Goal: Task Accomplishment & Management: Complete application form

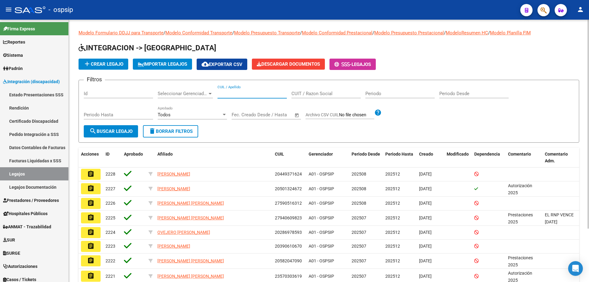
click at [233, 94] on input "CUIL / Apellido" at bounding box center [251, 94] width 69 height 6
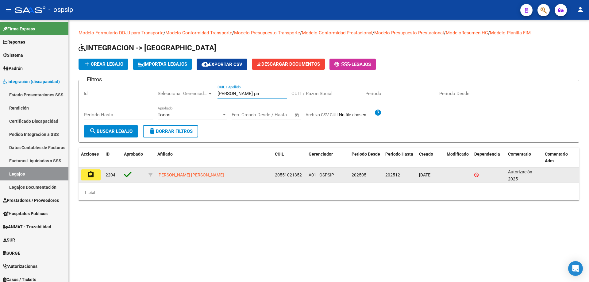
type input "rosler pa"
click at [96, 179] on button "assignment" at bounding box center [91, 174] width 20 height 11
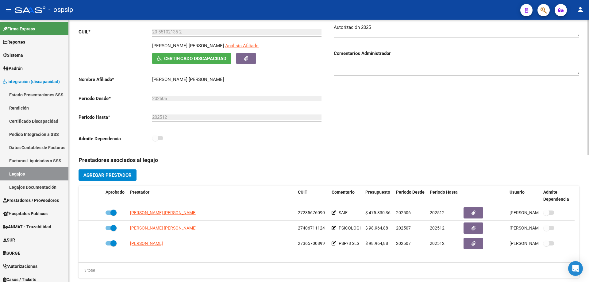
scroll to position [92, 0]
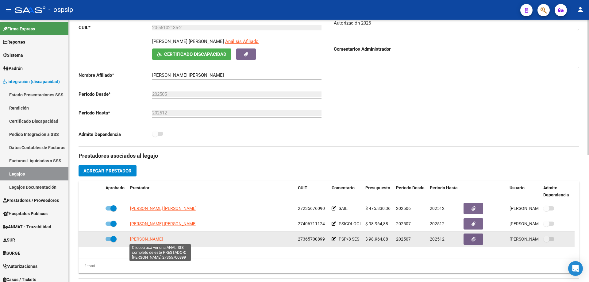
click at [153, 240] on span "[PERSON_NAME]" at bounding box center [146, 238] width 33 height 5
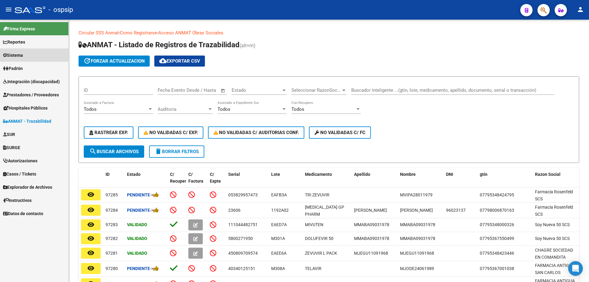
click at [17, 50] on link "Sistema" at bounding box center [34, 54] width 68 height 13
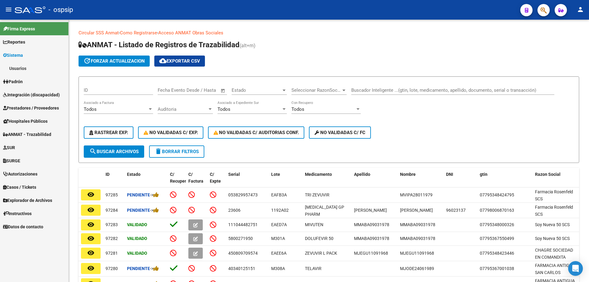
click at [19, 68] on link "Usuarios" at bounding box center [34, 68] width 68 height 13
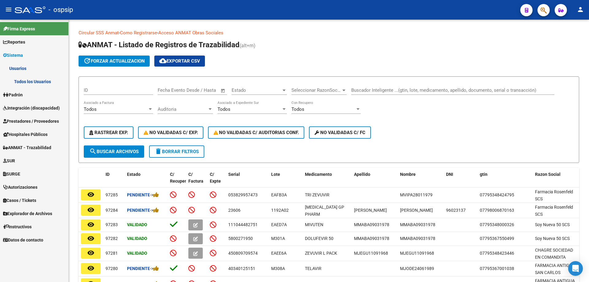
click at [20, 77] on link "Todos los Usuarios" at bounding box center [34, 81] width 68 height 13
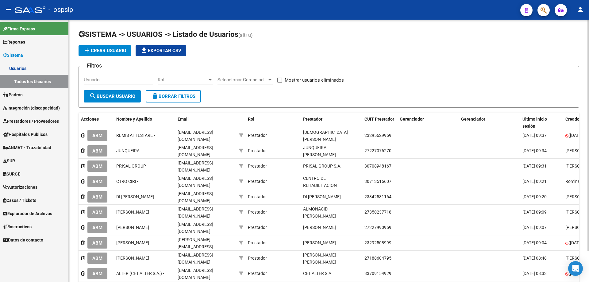
click at [92, 57] on app-list-header "SISTEMA -> USUARIOS -> Listado de Usuarios (alt+u) add Crear Usuario file_downl…" at bounding box center [329, 68] width 501 height 78
click at [97, 51] on span "add Crear Usuario" at bounding box center [104, 51] width 43 height 6
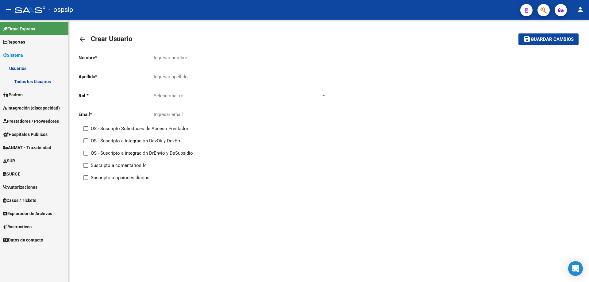
click at [178, 54] on div "Ingresar nombre" at bounding box center [240, 55] width 173 height 13
click at [178, 55] on input "Ingresar nombre" at bounding box center [240, 58] width 173 height 6
type input "a"
type input "ANTONELLA"
click at [201, 76] on input "Ingresar apellido" at bounding box center [240, 77] width 173 height 6
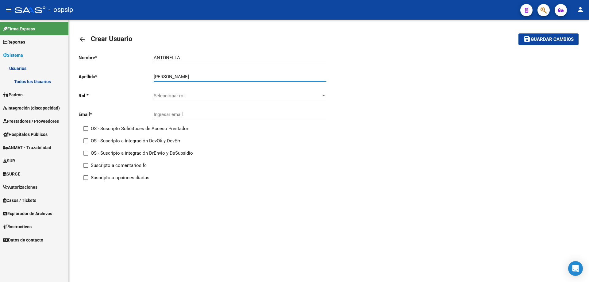
type input "MORAN"
click at [180, 97] on span "Seleccionar rol" at bounding box center [237, 96] width 167 height 6
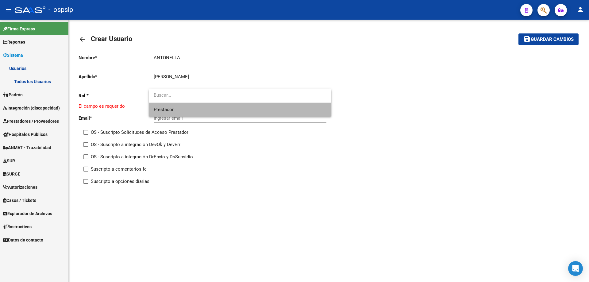
click at [177, 106] on span "Prestador" at bounding box center [240, 110] width 173 height 14
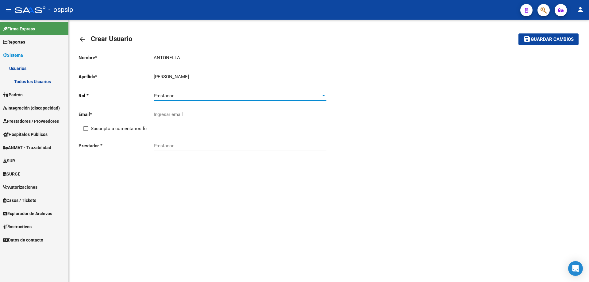
click at [172, 118] on div "Ingresar email" at bounding box center [240, 112] width 173 height 13
paste input "27365700899"
type input "27365700899"
click at [174, 113] on input "27365700899" at bounding box center [240, 115] width 173 height 6
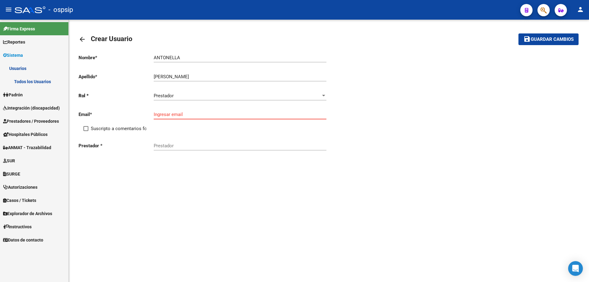
click at [186, 112] on input "Ingresar email" at bounding box center [240, 115] width 173 height 6
paste input "antonella.moran91@gmail.com"
type input "antonella.moran91@gmail.com"
click at [87, 130] on span at bounding box center [85, 128] width 5 height 5
click at [86, 131] on input "Suscripto a comentarios fc" at bounding box center [86, 131] width 0 height 0
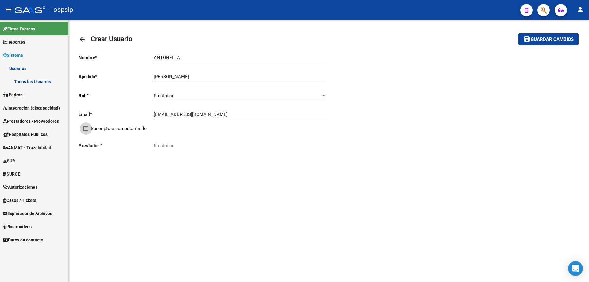
checkbox input "true"
click at [180, 150] on div "Prestador" at bounding box center [240, 146] width 173 height 19
click at [181, 146] on input "Prestador" at bounding box center [240, 146] width 173 height 6
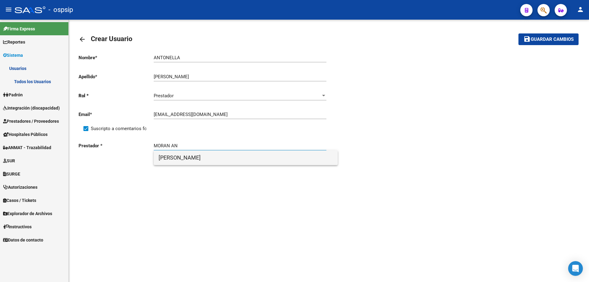
click at [198, 153] on span "[PERSON_NAME]" at bounding box center [246, 157] width 174 height 15
type input "[PERSON_NAME]"
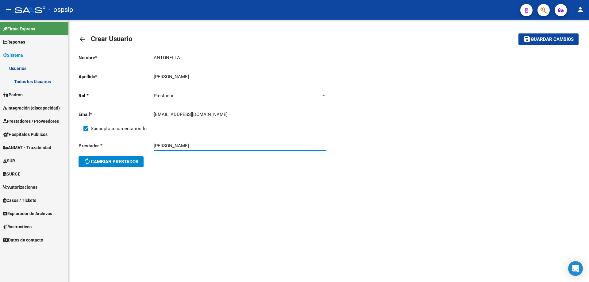
click at [542, 40] on span "Guardar cambios" at bounding box center [552, 40] width 43 height 6
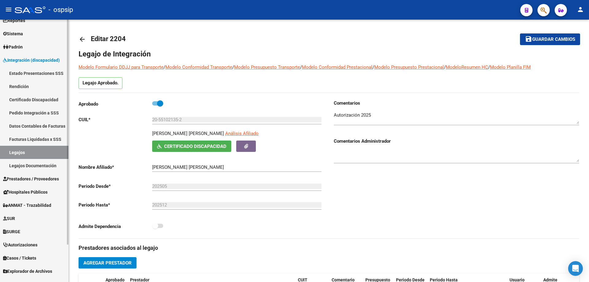
scroll to position [44, 0]
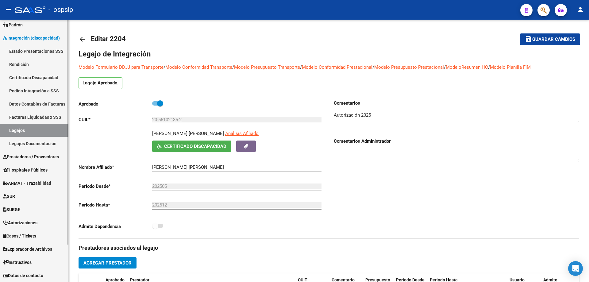
click at [20, 178] on link "ANMAT - Trazabilidad" at bounding box center [34, 182] width 68 height 13
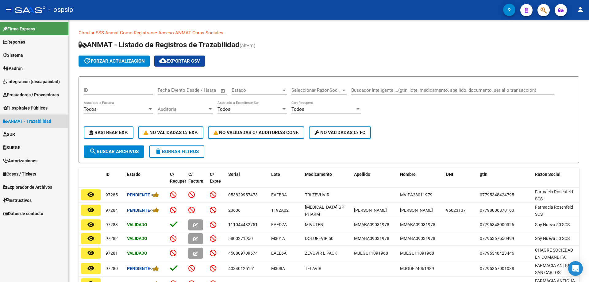
click at [33, 118] on span "ANMAT - Trazabilidad" at bounding box center [27, 121] width 48 height 7
click at [29, 154] on link "Autorizaciones" at bounding box center [34, 160] width 68 height 13
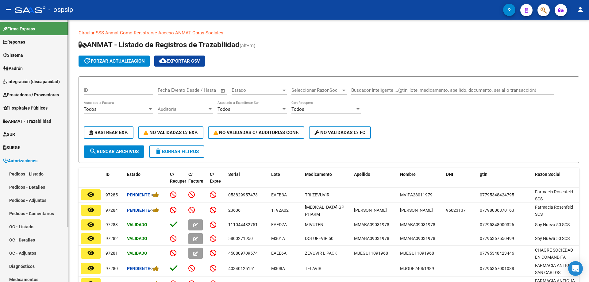
click at [32, 170] on link "Pedidos - Listado" at bounding box center [34, 173] width 68 height 13
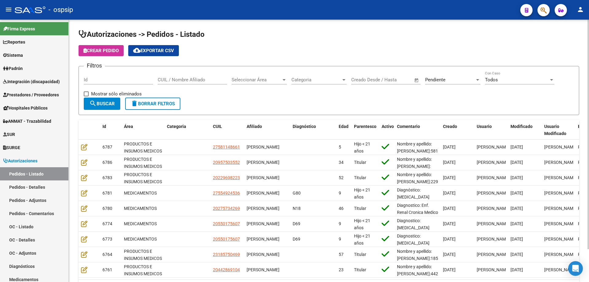
click at [428, 77] on span "Pendiente" at bounding box center [435, 80] width 20 height 6
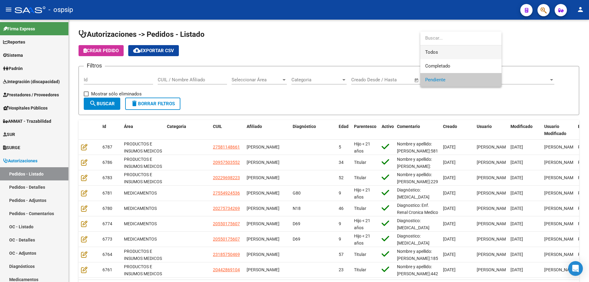
click at [436, 57] on span "Todos" at bounding box center [460, 52] width 71 height 14
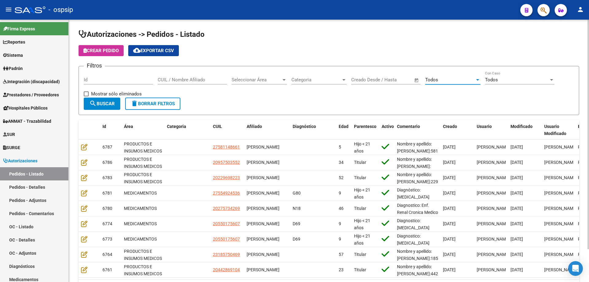
click at [199, 81] on input "CUIL / Nombre Afiliado" at bounding box center [192, 80] width 69 height 6
paste input "20263622562"
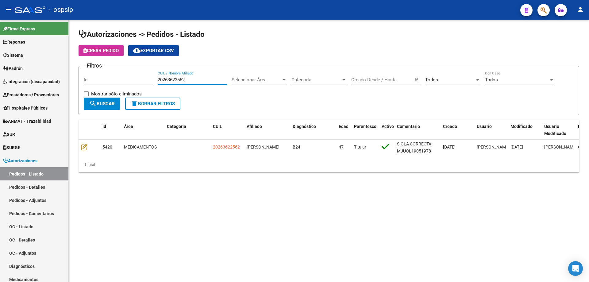
type input "20263622562"
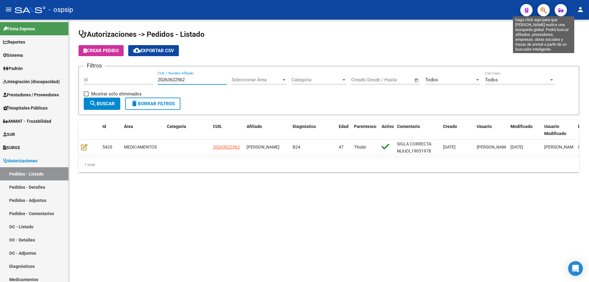
click at [541, 9] on icon "button" at bounding box center [543, 10] width 6 height 7
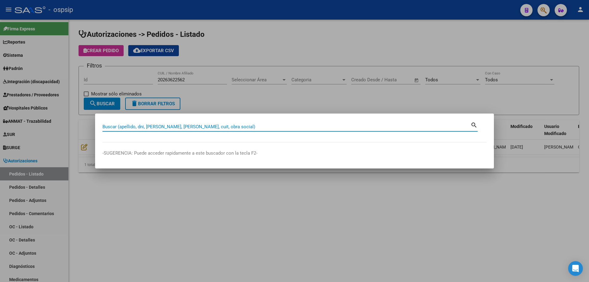
paste input "20263622562"
type input "20263622562"
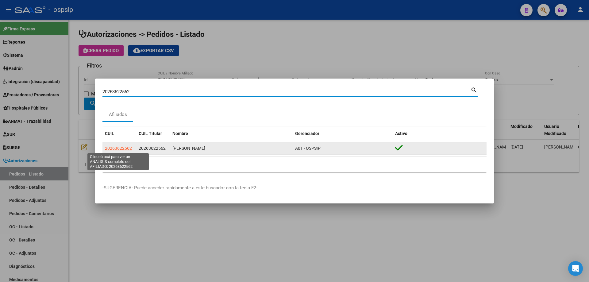
click at [128, 150] on span "20263622562" at bounding box center [118, 148] width 27 height 5
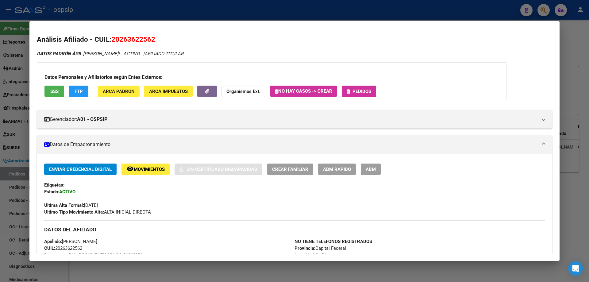
scroll to position [61, 0]
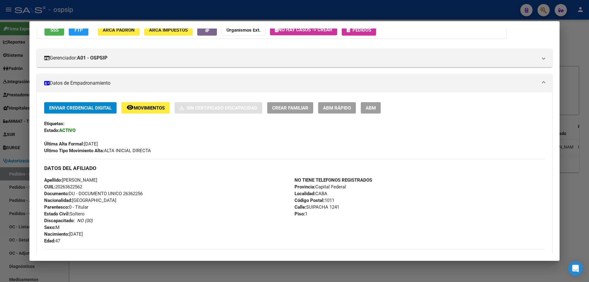
click at [206, 270] on div at bounding box center [294, 141] width 589 height 282
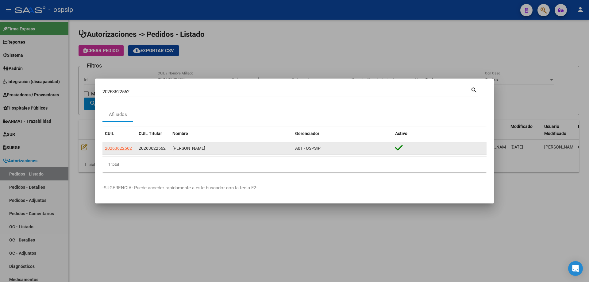
click at [124, 144] on datatable-body-cell "20263622562" at bounding box center [119, 148] width 34 height 12
click at [125, 146] on span "20263622562" at bounding box center [118, 148] width 27 height 5
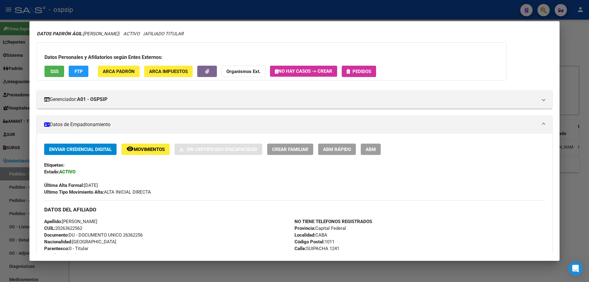
scroll to position [31, 0]
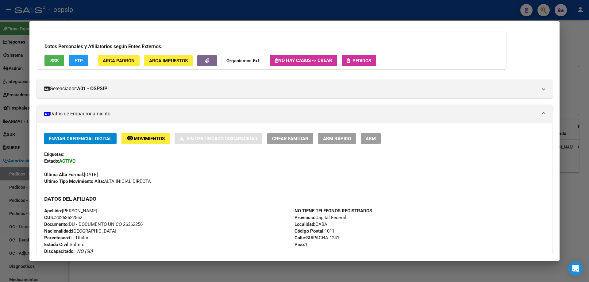
click at [45, 115] on icon at bounding box center [47, 113] width 6 height 5
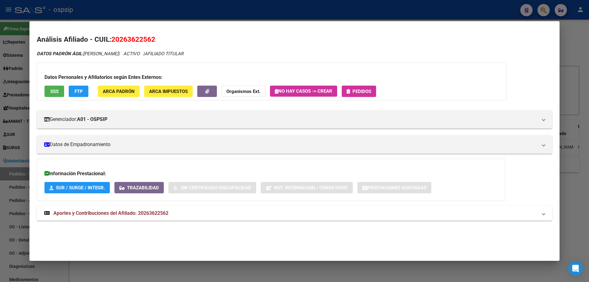
click at [12, 103] on div at bounding box center [294, 141] width 589 height 282
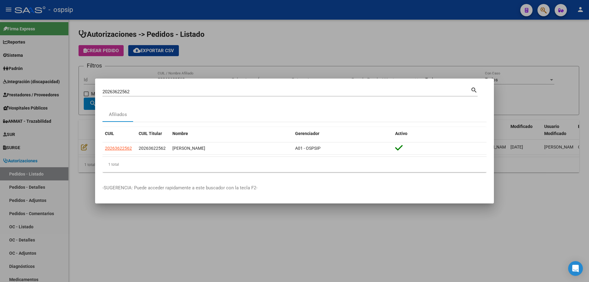
click at [17, 87] on div at bounding box center [294, 141] width 589 height 282
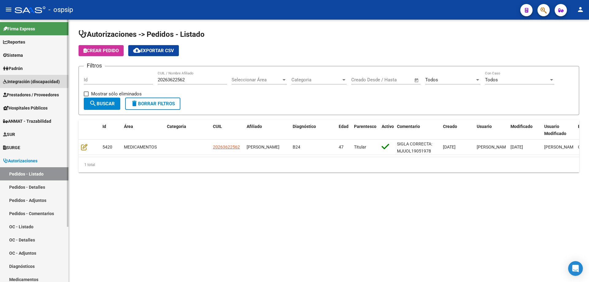
click at [16, 81] on span "Integración (discapacidad)" at bounding box center [31, 81] width 57 height 7
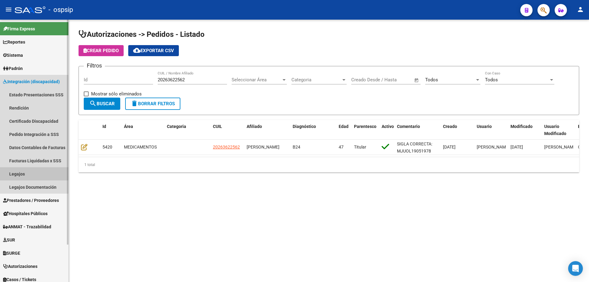
click at [31, 169] on link "Legajos" at bounding box center [34, 173] width 68 height 13
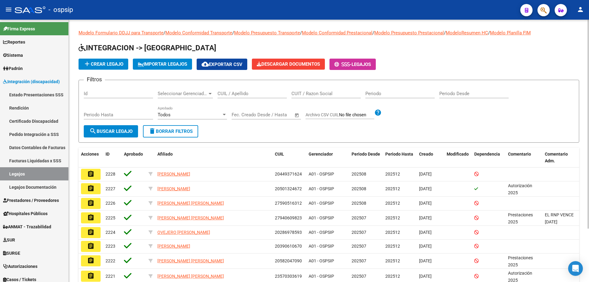
click at [228, 94] on input "CUIL / Apellido" at bounding box center [251, 94] width 69 height 6
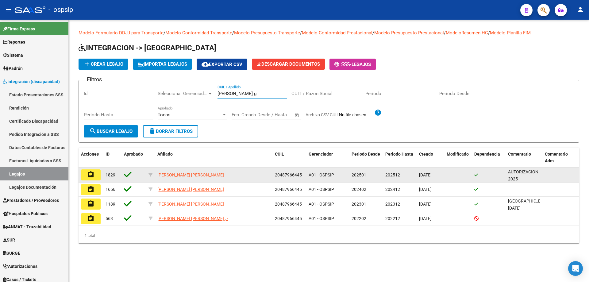
type input "[PERSON_NAME] g"
click at [93, 177] on mat-icon "assignment" at bounding box center [90, 174] width 7 height 7
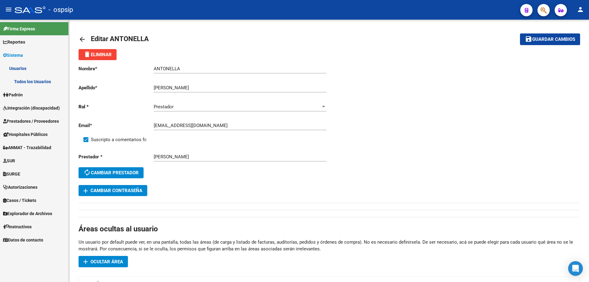
click at [17, 108] on span "Integración (discapacidad)" at bounding box center [31, 108] width 57 height 7
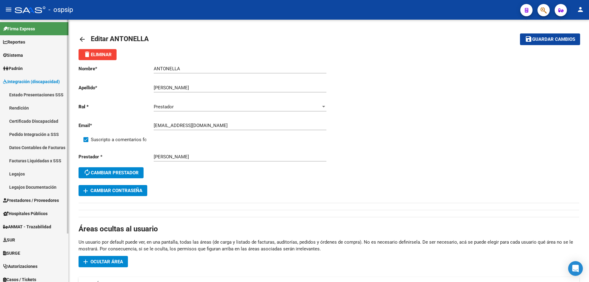
click at [19, 114] on link "Rendición" at bounding box center [34, 107] width 68 height 13
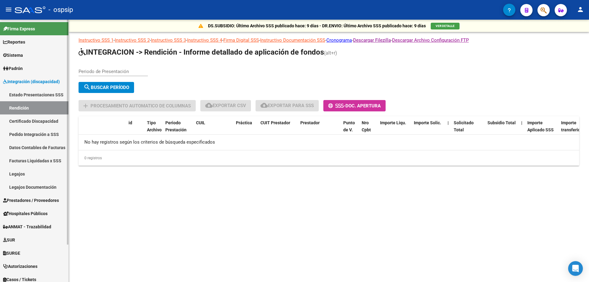
click at [34, 195] on link "Prestadores / Proveedores" at bounding box center [34, 200] width 68 height 13
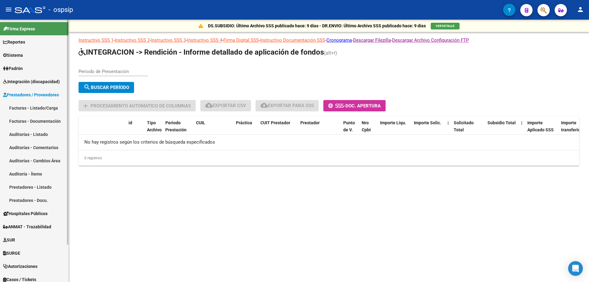
click at [22, 106] on link "Facturas - Listado/Carga" at bounding box center [34, 107] width 68 height 13
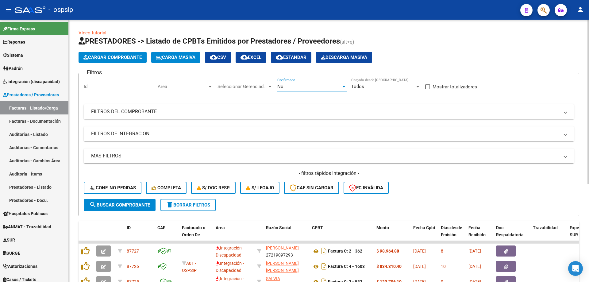
click at [285, 86] on div "No" at bounding box center [309, 87] width 64 height 6
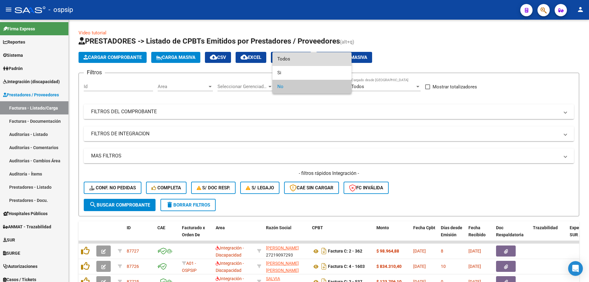
click at [285, 63] on span "Todos" at bounding box center [311, 59] width 69 height 14
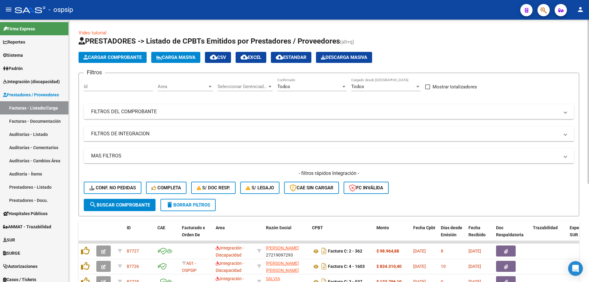
click at [96, 111] on mat-panel-title "FILTROS DEL COMPROBANTE" at bounding box center [325, 111] width 468 height 7
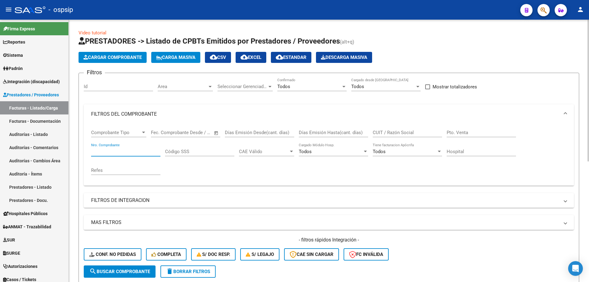
click at [119, 152] on input "Nro. Comprobante" at bounding box center [125, 152] width 69 height 6
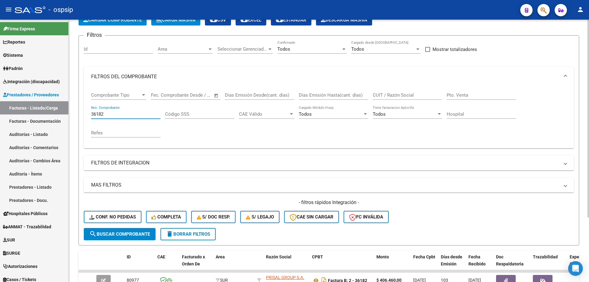
scroll to position [85, 0]
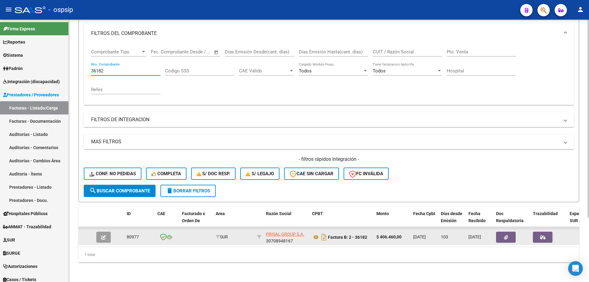
type input "36182"
click at [105, 235] on icon "button" at bounding box center [103, 237] width 5 height 5
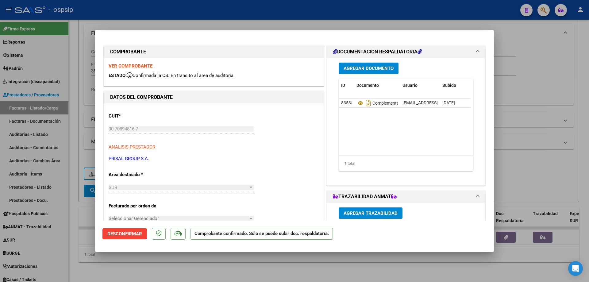
click at [135, 67] on strong "VER COMPROBANTE" at bounding box center [131, 66] width 44 height 6
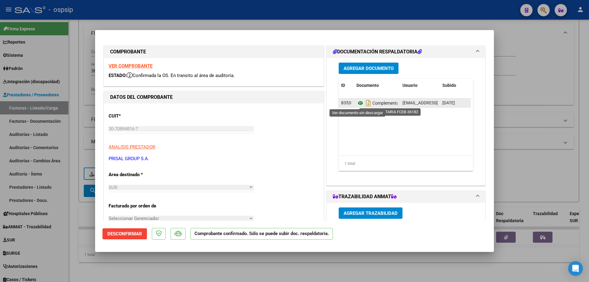
click at [360, 103] on icon at bounding box center [360, 102] width 8 height 7
